Goal: Find specific page/section: Find specific page/section

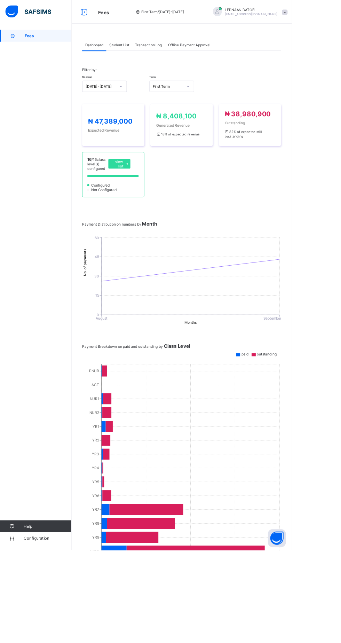
click at [147, 50] on span "Student List" at bounding box center [139, 52] width 23 height 5
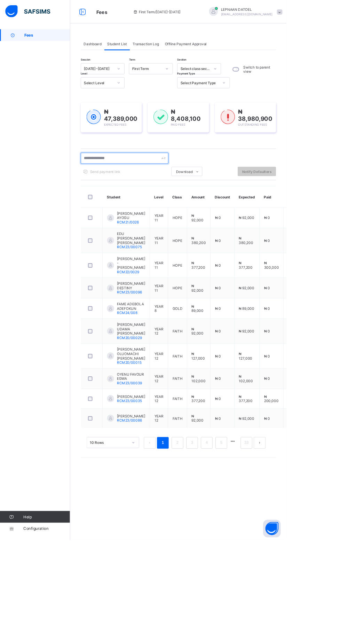
click at [137, 186] on input "text" at bounding box center [148, 188] width 104 height 13
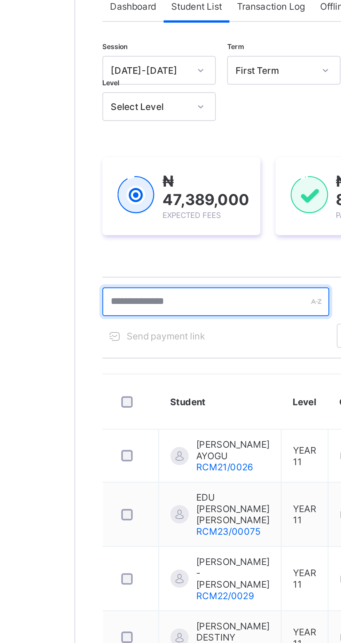
type input "****"
